Goal: Task Accomplishment & Management: Manage account settings

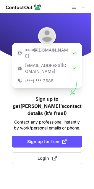
click at [78, 7] on div at bounding box center [78, 7] width 19 height 7
click at [75, 6] on span at bounding box center [74, 7] width 5 height 5
click at [79, 7] on div at bounding box center [78, 7] width 19 height 7
click at [83, 7] on span at bounding box center [83, 7] width 5 height 5
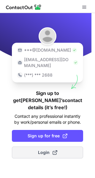
click at [49, 149] on span "Login" at bounding box center [47, 152] width 19 height 6
